Goal: Task Accomplishment & Management: Use online tool/utility

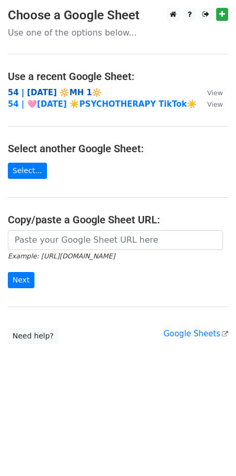
click at [50, 94] on strong "54 | [DATE] 🔆MH 1🔆" at bounding box center [55, 92] width 94 height 9
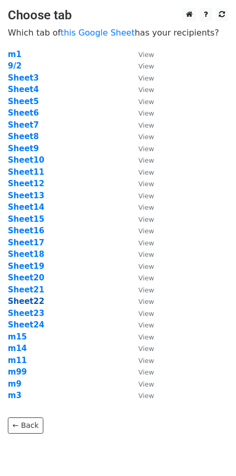
click at [35, 302] on strong "Sheet22" at bounding box center [26, 300] width 37 height 9
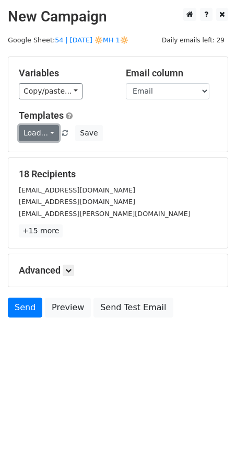
click at [47, 137] on link "Load..." at bounding box center [39, 133] width 40 height 16
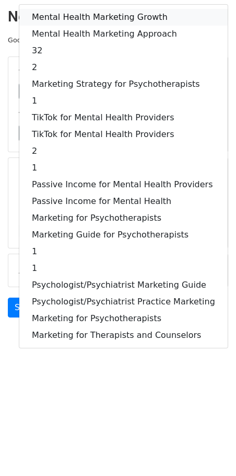
click at [97, 14] on link "Mental Health Marketing Growth" at bounding box center [123, 17] width 209 height 17
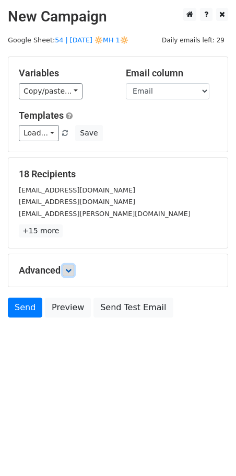
click at [72, 272] on icon at bounding box center [68, 270] width 6 height 6
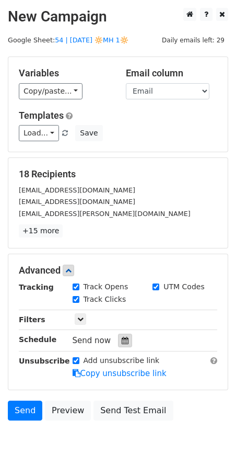
click at [122, 340] on icon at bounding box center [125, 340] width 7 height 7
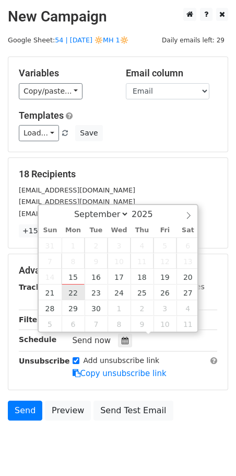
type input "2025-09-22 12:00"
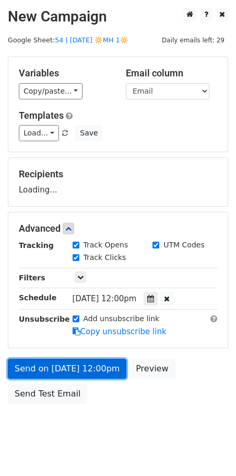
click at [78, 371] on link "Send on Sep 22 at 12:00pm" at bounding box center [67, 368] width 119 height 20
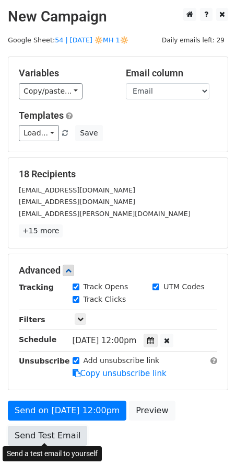
click at [43, 429] on link "Send Test Email" at bounding box center [47, 435] width 79 height 20
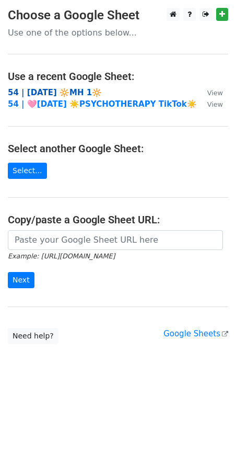
click at [33, 88] on strong "54 | [DATE] 🔆MH 1🔆" at bounding box center [55, 92] width 94 height 9
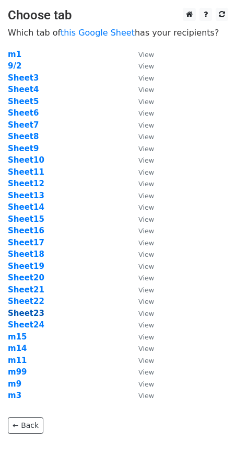
click at [33, 313] on strong "Sheet23" at bounding box center [26, 312] width 37 height 9
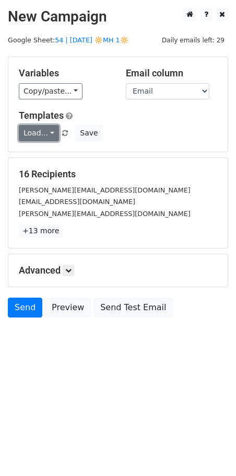
click at [39, 129] on link "Load..." at bounding box center [39, 133] width 40 height 16
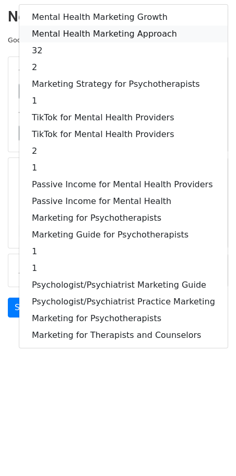
click at [98, 36] on link "Mental Health Marketing Approach" at bounding box center [123, 34] width 209 height 17
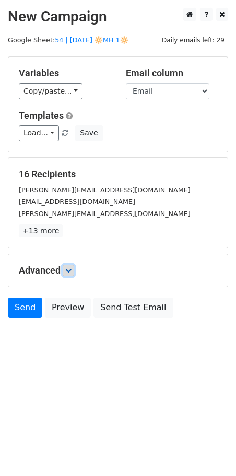
click at [70, 267] on icon at bounding box center [68, 270] width 6 height 6
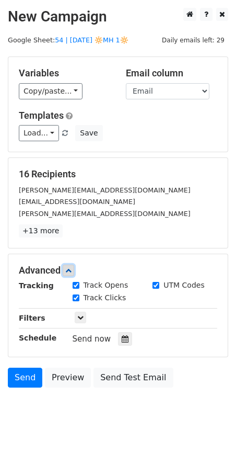
scroll to position [31, 0]
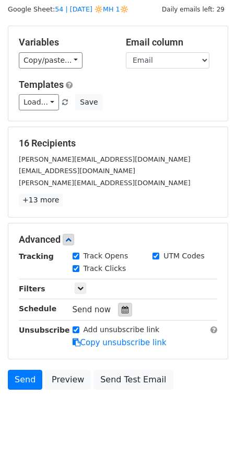
click at [122, 307] on icon at bounding box center [125, 309] width 7 height 7
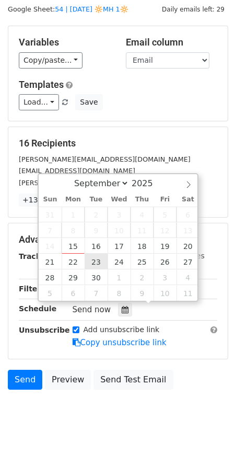
type input "2025-09-23 12:00"
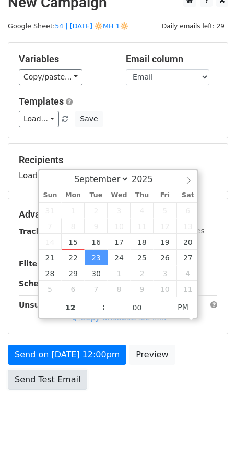
click at [44, 369] on link "Send Test Email" at bounding box center [47, 379] width 79 height 20
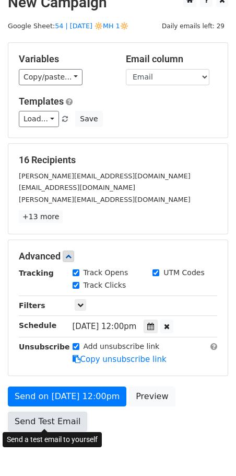
click at [43, 418] on link "Send Test Email" at bounding box center [47, 421] width 79 height 20
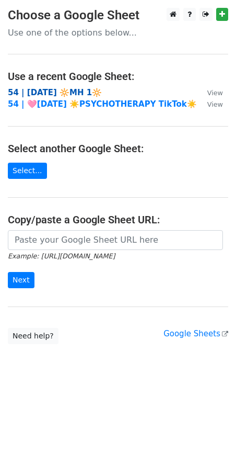
click at [87, 90] on strong "54 | [DATE] 🔆MH 1🔆" at bounding box center [55, 92] width 94 height 9
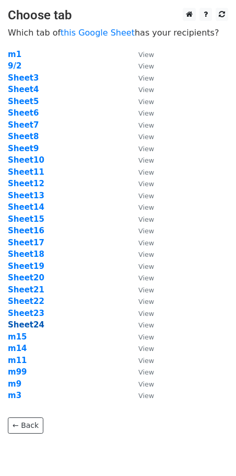
click at [28, 323] on strong "Sheet24" at bounding box center [26, 324] width 37 height 9
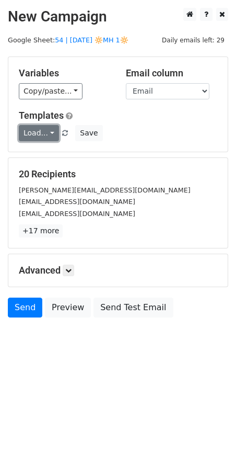
click at [39, 132] on link "Load..." at bounding box center [39, 133] width 40 height 16
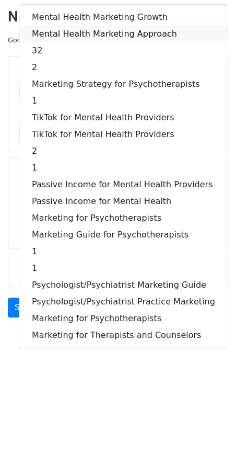
click at [81, 37] on link "Mental Health Marketing Approach" at bounding box center [123, 34] width 209 height 17
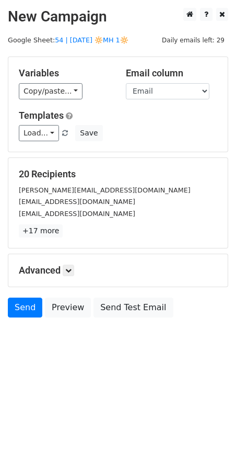
click at [73, 279] on div "Advanced Tracking Track Opens UTM Codes Track Clicks Filters Only include sprea…" at bounding box center [117, 270] width 219 height 32
click at [69, 268] on icon at bounding box center [68, 270] width 6 height 6
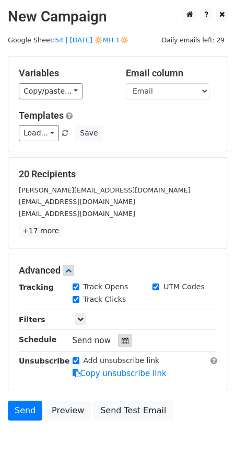
click at [119, 333] on div at bounding box center [125, 340] width 14 height 14
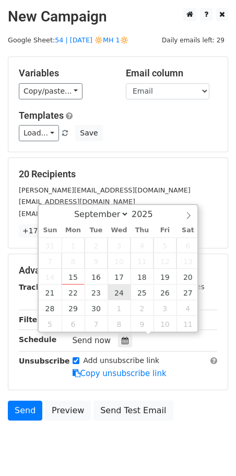
type input "[DATE] 12:00"
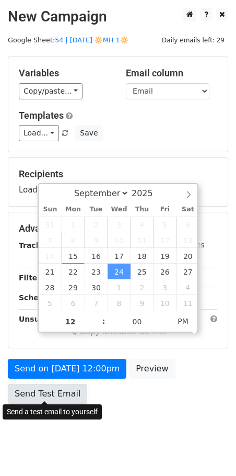
click at [64, 388] on link "Send Test Email" at bounding box center [47, 394] width 79 height 20
